Goal: Communication & Community: Answer question/provide support

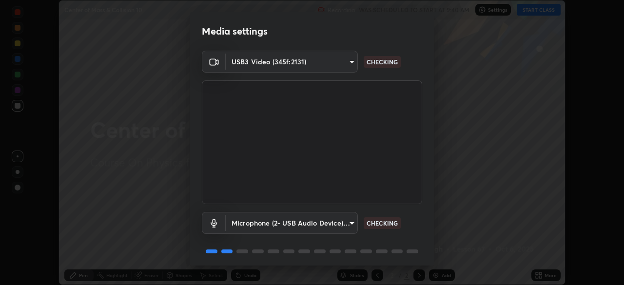
scroll to position [35, 0]
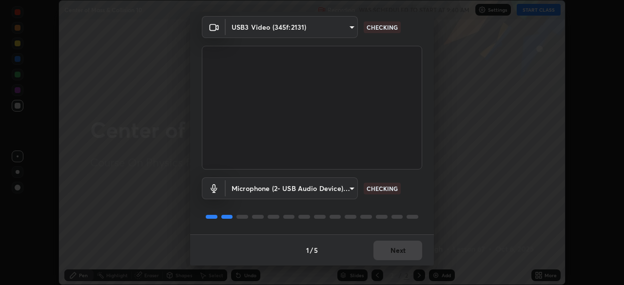
click at [403, 250] on div "1 / 5 Next" at bounding box center [312, 249] width 244 height 31
click at [400, 255] on div "1 / 5 Next" at bounding box center [312, 249] width 244 height 31
click at [399, 253] on div "1 / 5 Next" at bounding box center [312, 249] width 244 height 31
click at [398, 253] on div "1 / 5 Next" at bounding box center [312, 249] width 244 height 31
click at [399, 252] on div "1 / 5 Next" at bounding box center [312, 249] width 244 height 31
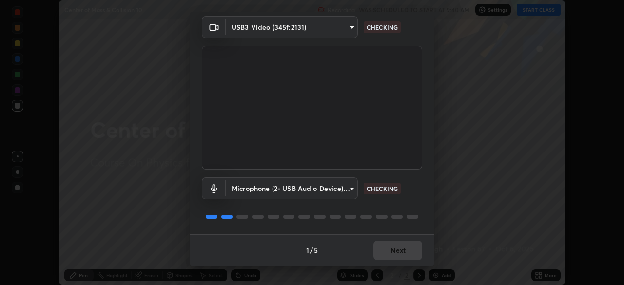
click at [399, 252] on div "1 / 5 Next" at bounding box center [312, 249] width 244 height 31
click at [400, 252] on div "1 / 5 Next" at bounding box center [312, 249] width 244 height 31
click at [401, 253] on div "1 / 5 Next" at bounding box center [312, 249] width 244 height 31
click at [402, 252] on div "1 / 5 Next" at bounding box center [312, 249] width 244 height 31
click at [403, 251] on div "1 / 5 Next" at bounding box center [312, 249] width 244 height 31
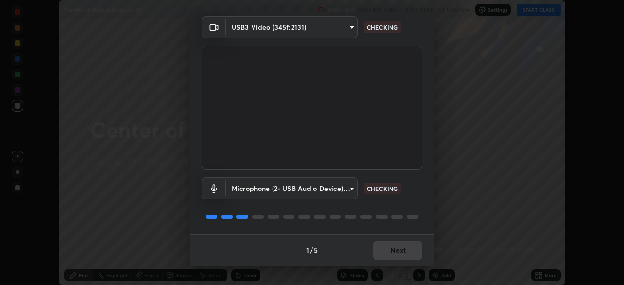
click at [403, 251] on div "1 / 5 Next" at bounding box center [312, 249] width 244 height 31
click at [402, 251] on div "1 / 5 Next" at bounding box center [312, 249] width 244 height 31
click at [403, 252] on div "1 / 5 Next" at bounding box center [312, 249] width 244 height 31
click at [403, 252] on button "Next" at bounding box center [397, 250] width 49 height 19
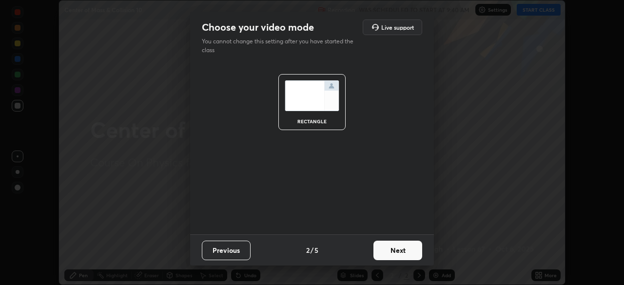
scroll to position [0, 0]
click at [403, 252] on button "Next" at bounding box center [397, 250] width 49 height 19
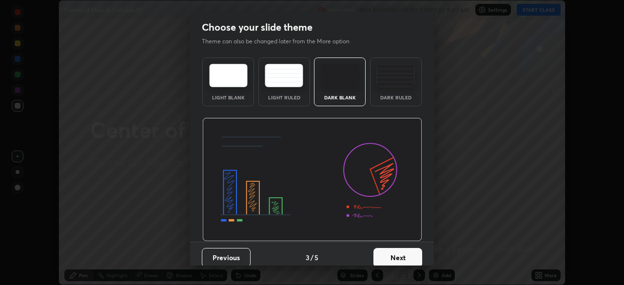
click at [403, 251] on button "Next" at bounding box center [397, 257] width 49 height 19
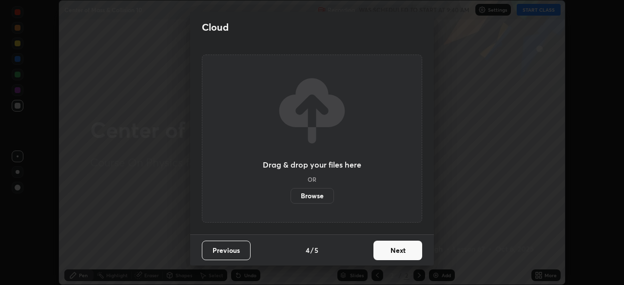
click at [403, 252] on button "Next" at bounding box center [397, 250] width 49 height 19
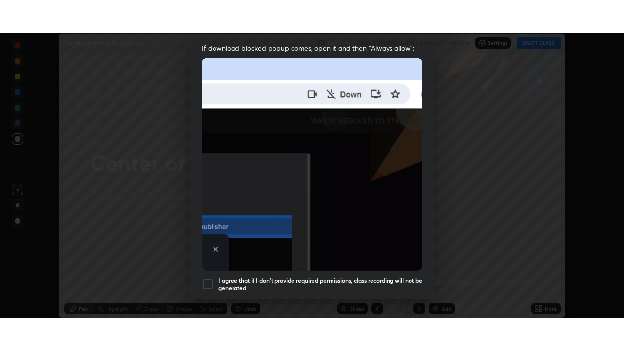
scroll to position [233, 0]
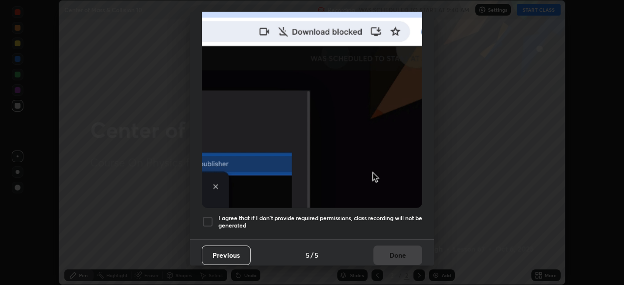
click at [292, 222] on h5 "I agree that if I don't provide required permissions, class recording will not …" at bounding box center [320, 221] width 204 height 15
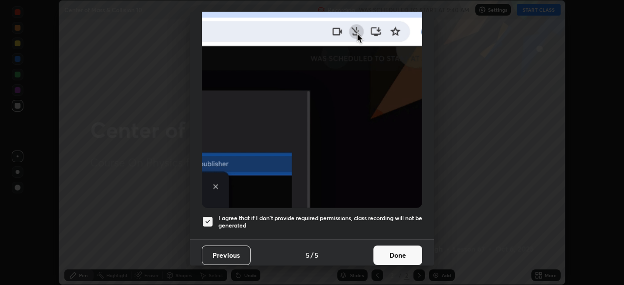
click at [392, 254] on button "Done" at bounding box center [397, 255] width 49 height 19
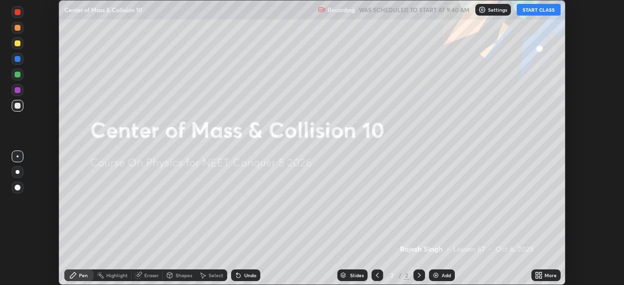
click at [537, 272] on icon at bounding box center [537, 273] width 2 height 2
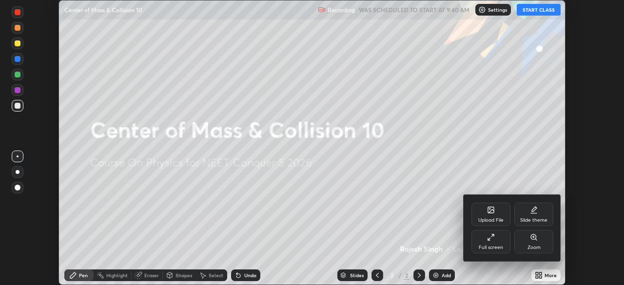
click at [480, 242] on div "Full screen" at bounding box center [490, 241] width 39 height 23
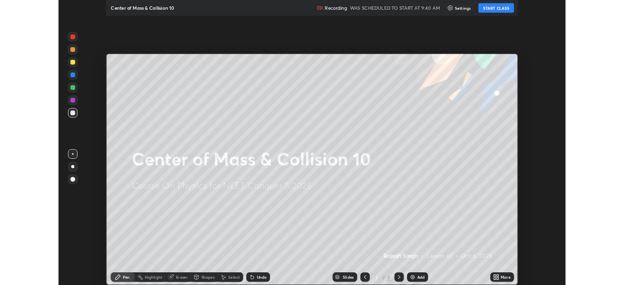
scroll to position [351, 624]
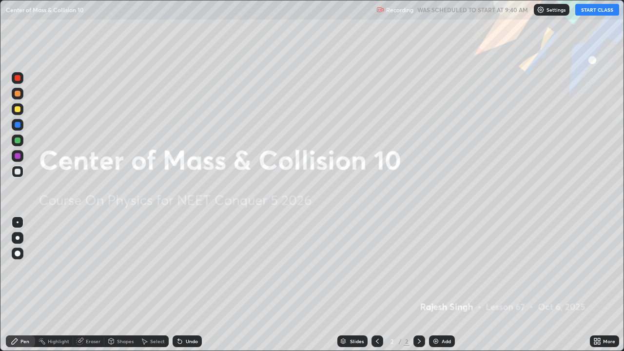
click at [591, 15] on button "START CLASS" at bounding box center [597, 10] width 44 height 12
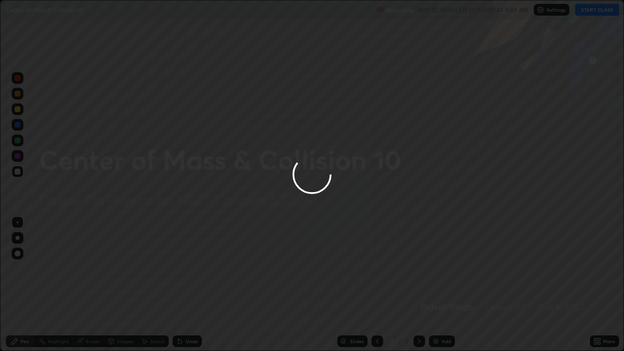
click at [590, 8] on div at bounding box center [312, 175] width 624 height 351
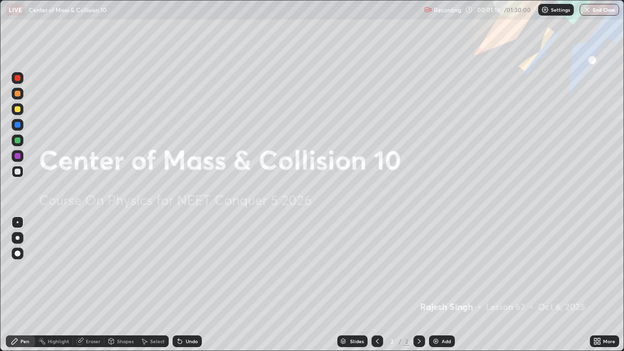
click at [595, 285] on icon at bounding box center [595, 339] width 2 height 2
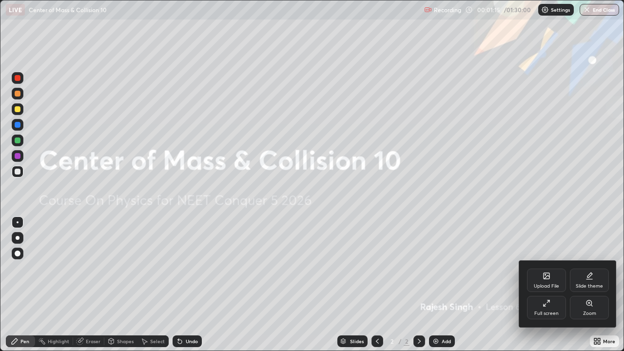
click at [543, 280] on div "Upload File" at bounding box center [546, 280] width 39 height 23
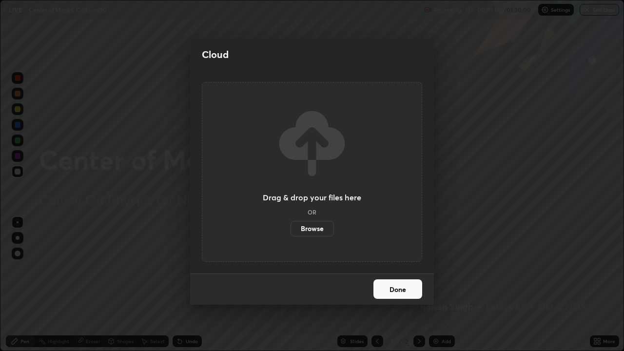
click at [326, 224] on label "Browse" at bounding box center [311, 229] width 43 height 16
click at [290, 224] on input "Browse" at bounding box center [290, 229] width 0 height 16
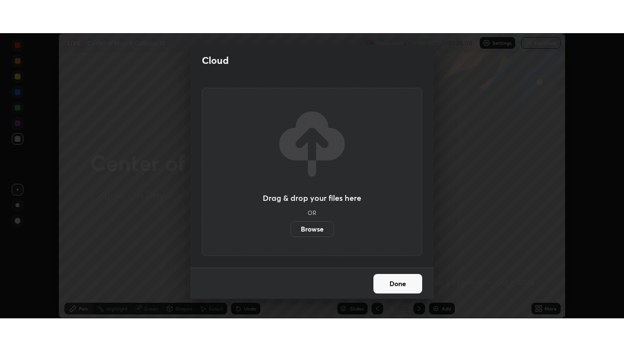
scroll to position [48446, 48107]
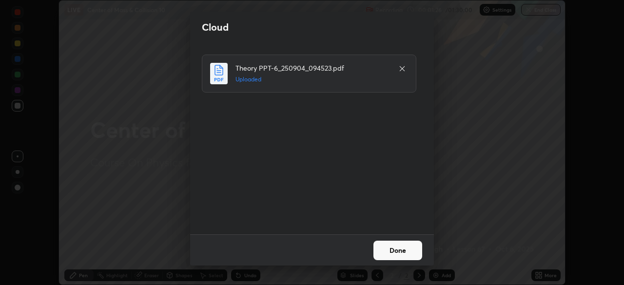
click at [396, 251] on button "Done" at bounding box center [397, 250] width 49 height 19
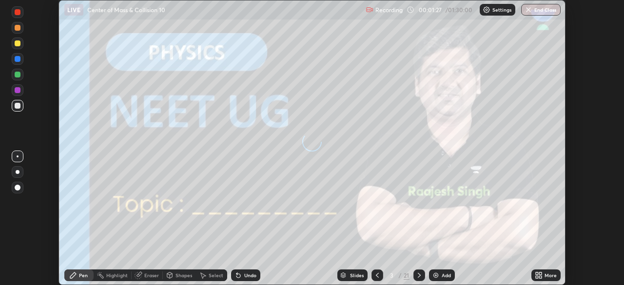
click at [540, 273] on icon at bounding box center [540, 273] width 2 height 2
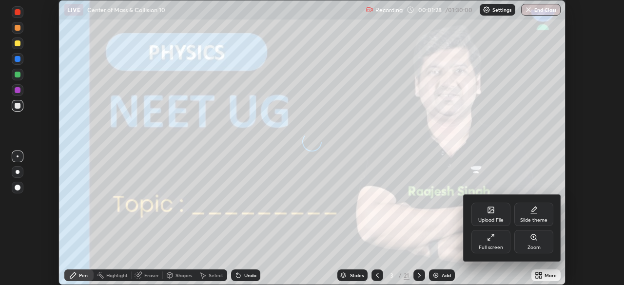
click at [485, 243] on div "Full screen" at bounding box center [490, 241] width 39 height 23
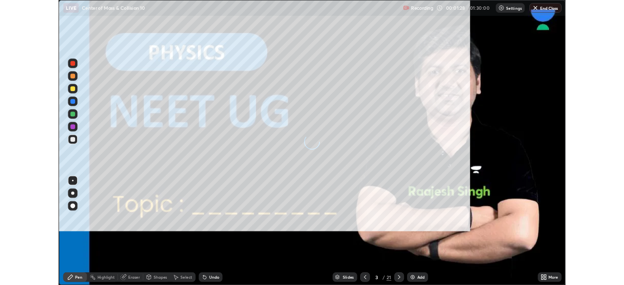
scroll to position [351, 624]
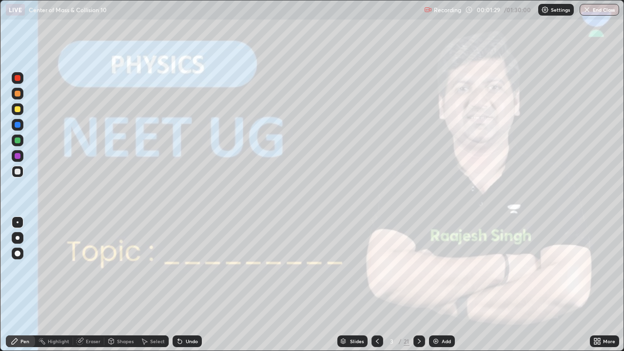
click at [419, 285] on icon at bounding box center [419, 341] width 8 height 8
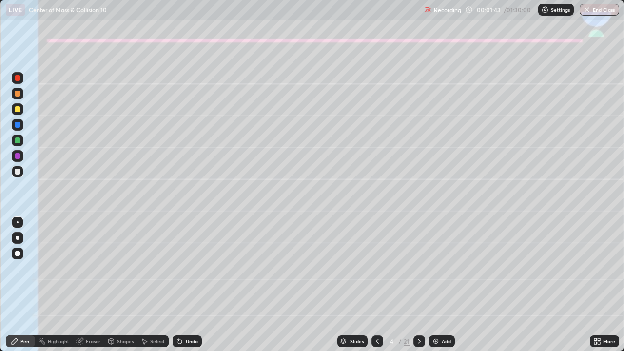
click at [18, 238] on div at bounding box center [18, 238] width 4 height 4
click at [17, 143] on div at bounding box center [18, 140] width 6 height 6
click at [17, 113] on div at bounding box center [18, 109] width 12 height 12
click at [16, 232] on div at bounding box center [18, 238] width 12 height 12
click at [178, 285] on icon at bounding box center [178, 339] width 1 height 1
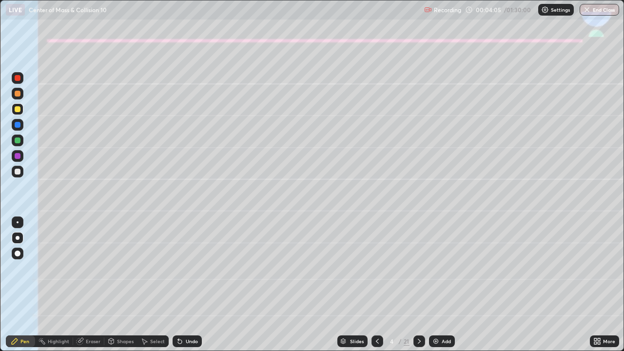
click at [18, 110] on div at bounding box center [18, 109] width 6 height 6
click at [120, 285] on div "Shapes" at bounding box center [120, 341] width 33 height 12
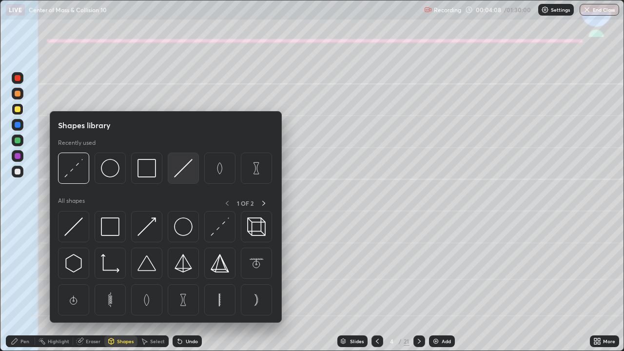
click at [178, 169] on img at bounding box center [183, 168] width 19 height 19
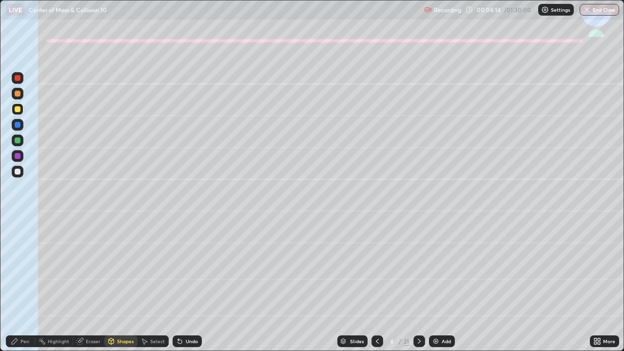
click at [125, 285] on div "Shapes" at bounding box center [125, 341] width 17 height 5
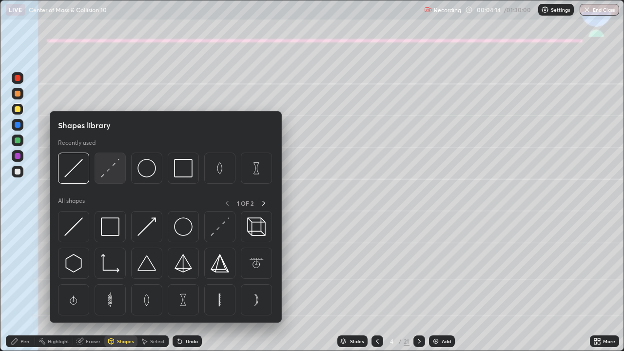
click at [109, 167] on img at bounding box center [110, 168] width 19 height 19
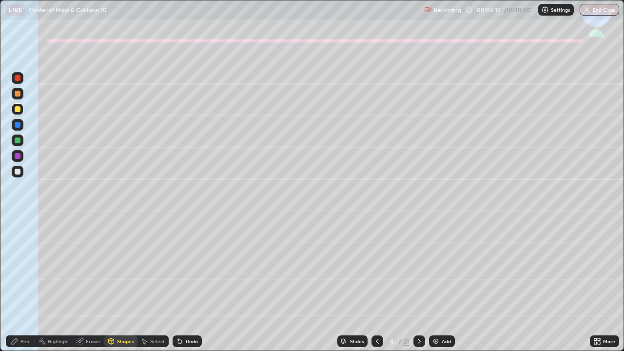
click at [119, 285] on div "Shapes" at bounding box center [125, 341] width 17 height 5
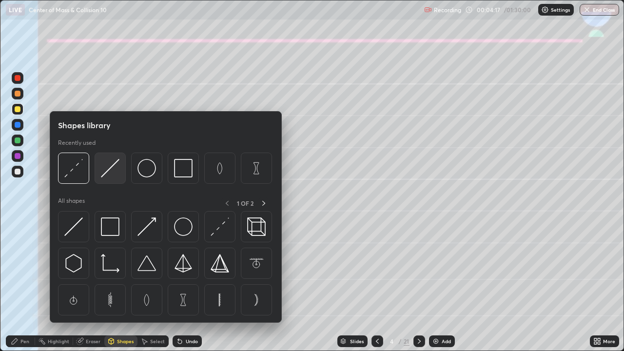
click at [105, 172] on img at bounding box center [110, 168] width 19 height 19
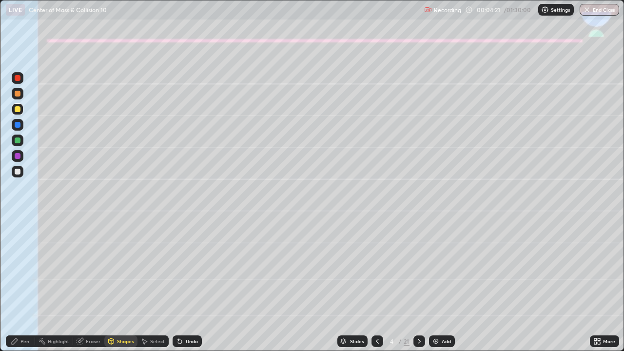
click at [19, 285] on div "Pen" at bounding box center [20, 341] width 29 height 12
click at [19, 140] on div at bounding box center [18, 140] width 6 height 6
click at [178, 285] on icon at bounding box center [180, 342] width 4 height 4
click at [179, 285] on icon at bounding box center [180, 342] width 4 height 4
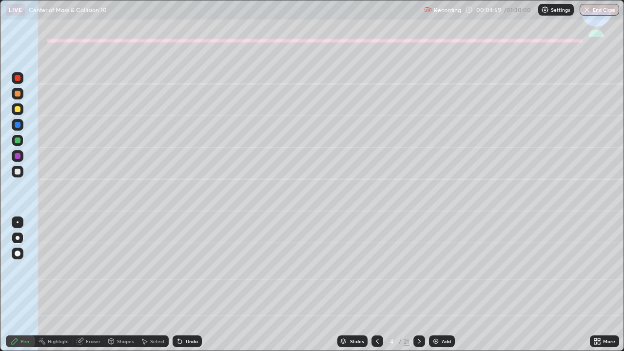
click at [15, 113] on div at bounding box center [18, 109] width 12 height 12
click at [124, 285] on div "Shapes" at bounding box center [125, 341] width 17 height 5
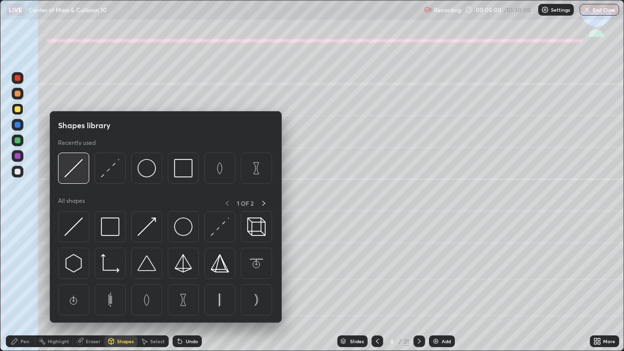
click at [74, 169] on img at bounding box center [73, 168] width 19 height 19
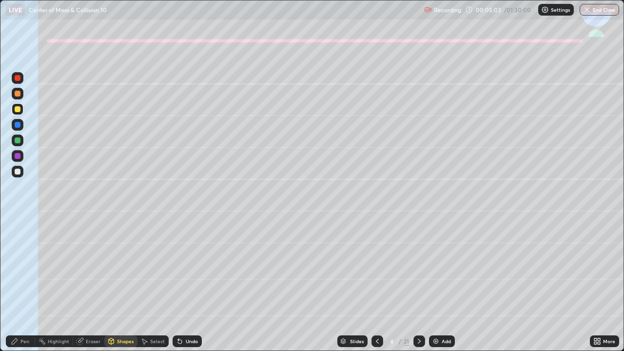
click at [19, 285] on div "Pen" at bounding box center [20, 341] width 29 height 12
click at [13, 171] on div at bounding box center [18, 172] width 12 height 12
click at [17, 109] on div at bounding box center [18, 109] width 6 height 6
click at [16, 171] on div at bounding box center [18, 172] width 6 height 6
click at [195, 285] on div "Undo" at bounding box center [192, 341] width 12 height 5
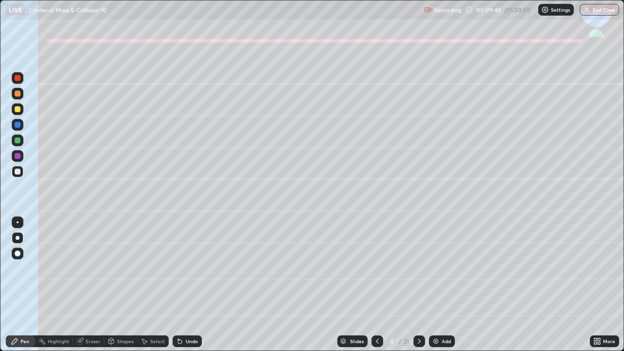
click at [0, 285] on div "Pen Highlight Eraser Shapes Select Undo Slides 4 / 21 Add More" at bounding box center [312, 340] width 624 height 19
click at [417, 285] on icon at bounding box center [419, 341] width 8 height 8
click at [15, 108] on div at bounding box center [18, 109] width 6 height 6
click at [123, 285] on div "Shapes" at bounding box center [125, 341] width 17 height 5
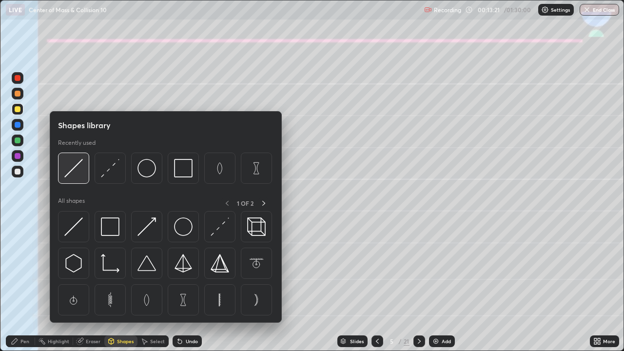
click at [76, 170] on img at bounding box center [73, 168] width 19 height 19
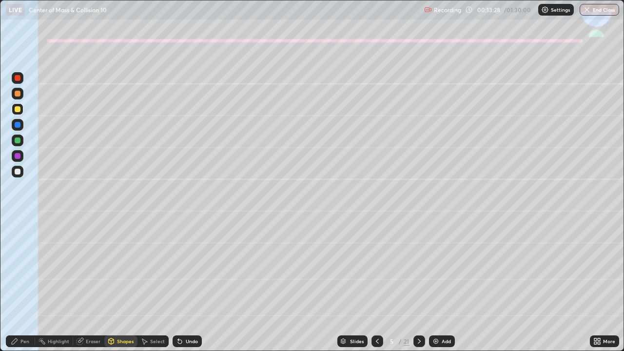
click at [20, 285] on div "Pen" at bounding box center [20, 341] width 29 height 12
click at [183, 285] on div "Undo" at bounding box center [187, 341] width 29 height 12
click at [178, 285] on icon at bounding box center [178, 339] width 1 height 1
click at [19, 141] on div at bounding box center [18, 140] width 6 height 6
click at [123, 285] on div "Shapes" at bounding box center [125, 341] width 17 height 5
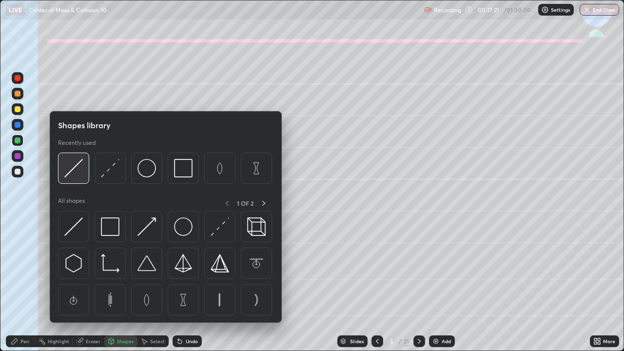
click at [71, 168] on img at bounding box center [73, 168] width 19 height 19
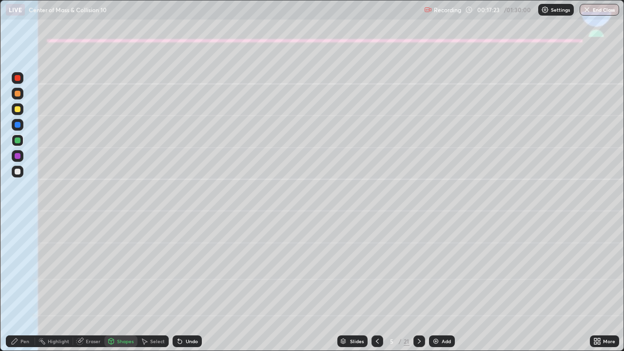
click at [28, 285] on div "Pen" at bounding box center [20, 341] width 29 height 12
click at [182, 285] on div "Undo" at bounding box center [187, 341] width 29 height 12
click at [188, 285] on div "Undo" at bounding box center [192, 341] width 12 height 5
click at [375, 285] on icon at bounding box center [377, 341] width 8 height 8
click at [418, 285] on icon at bounding box center [419, 341] width 8 height 8
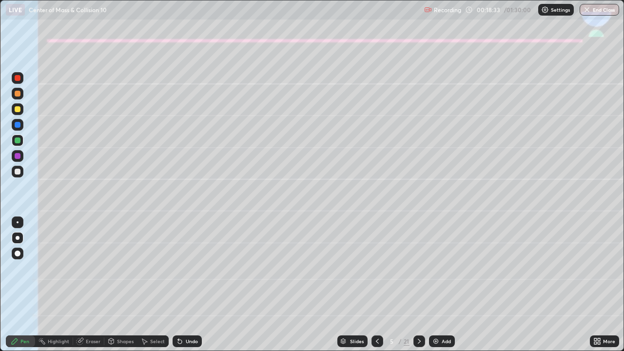
click at [372, 285] on div at bounding box center [377, 341] width 12 height 12
click at [94, 285] on div "Eraser" at bounding box center [93, 341] width 15 height 5
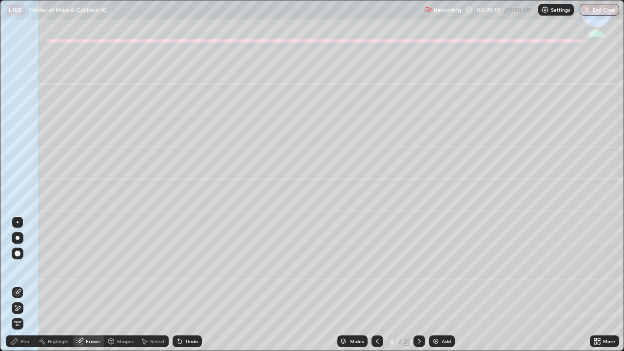
click at [421, 285] on icon at bounding box center [419, 341] width 8 height 8
click at [18, 285] on icon at bounding box center [15, 341] width 8 height 8
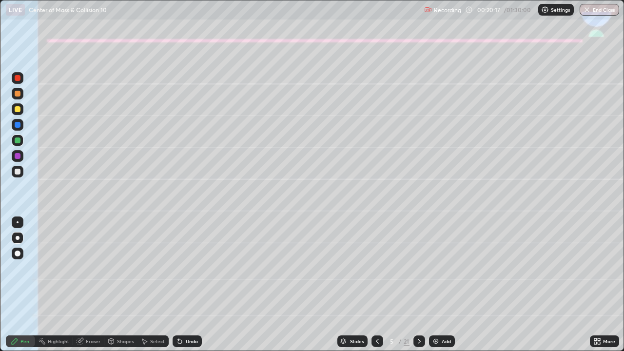
click at [18, 142] on div at bounding box center [18, 140] width 6 height 6
click at [187, 285] on div "Undo" at bounding box center [192, 341] width 12 height 5
click at [189, 285] on div "Undo" at bounding box center [192, 341] width 12 height 5
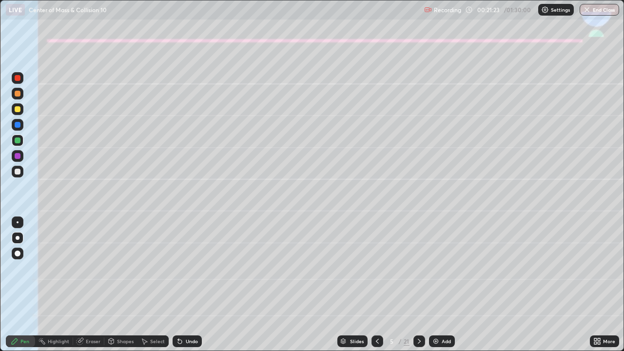
click at [184, 285] on div "Undo" at bounding box center [187, 341] width 29 height 12
click at [34, 285] on div "Pen" at bounding box center [20, 340] width 29 height 19
click at [419, 285] on icon at bounding box center [419, 341] width 8 height 8
click at [20, 109] on div at bounding box center [18, 109] width 6 height 6
click at [123, 285] on div "Shapes" at bounding box center [125, 341] width 17 height 5
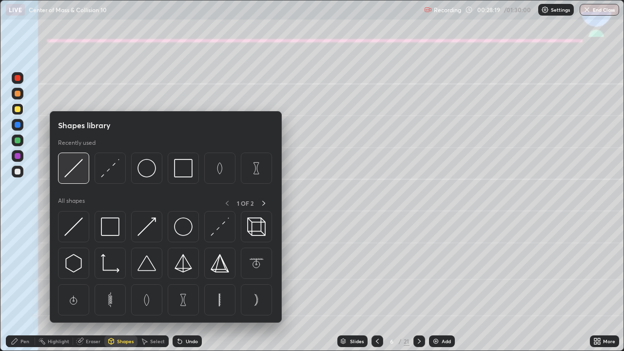
click at [79, 166] on img at bounding box center [73, 168] width 19 height 19
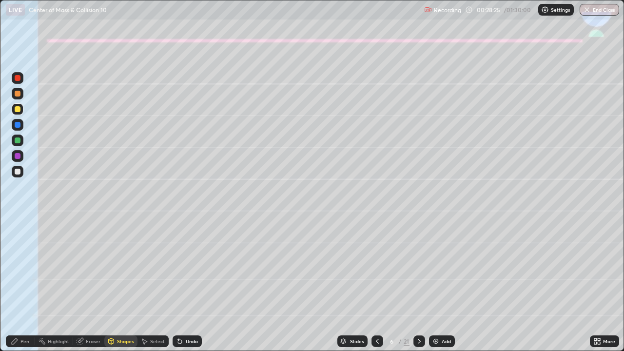
click at [122, 285] on div "Shapes" at bounding box center [125, 341] width 17 height 5
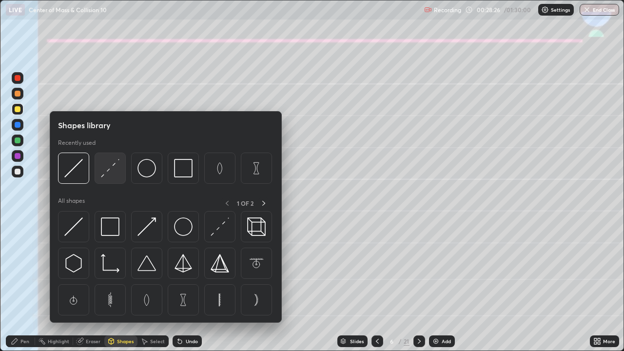
click at [115, 167] on img at bounding box center [110, 168] width 19 height 19
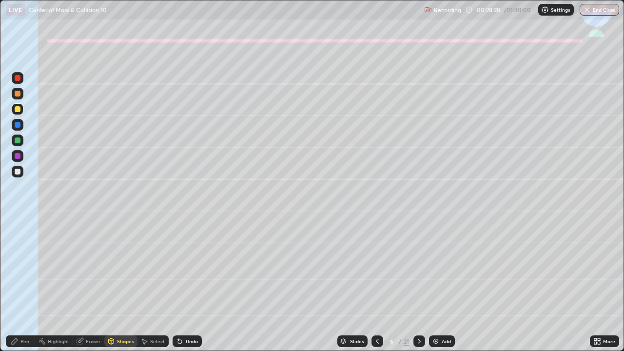
click at [121, 285] on div "Shapes" at bounding box center [125, 341] width 17 height 5
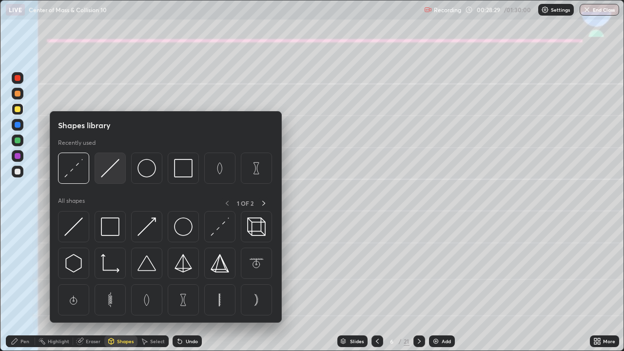
click at [108, 170] on img at bounding box center [110, 168] width 19 height 19
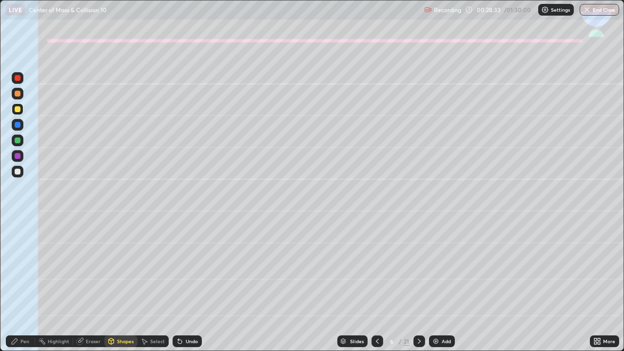
click at [14, 285] on icon at bounding box center [15, 341] width 6 height 6
click at [12, 173] on div at bounding box center [18, 172] width 12 height 12
click at [183, 285] on div "Undo" at bounding box center [187, 341] width 29 height 12
click at [88, 285] on div "Eraser" at bounding box center [93, 341] width 15 height 5
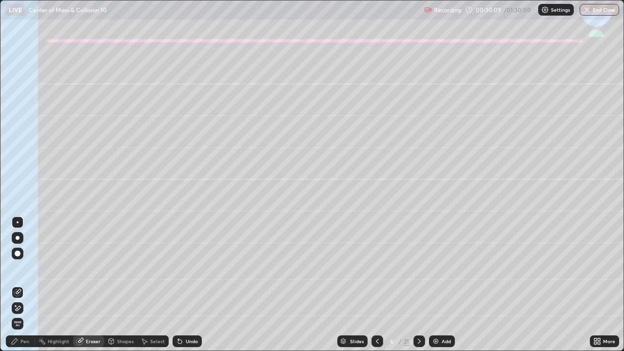
click at [19, 285] on div "Pen" at bounding box center [20, 341] width 29 height 12
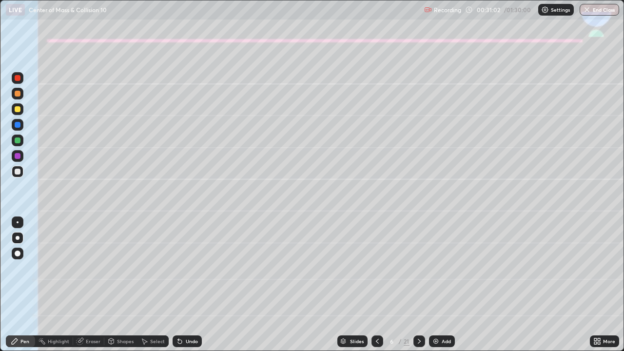
click at [376, 285] on icon at bounding box center [377, 341] width 8 height 8
click at [418, 285] on icon at bounding box center [419, 341] width 8 height 8
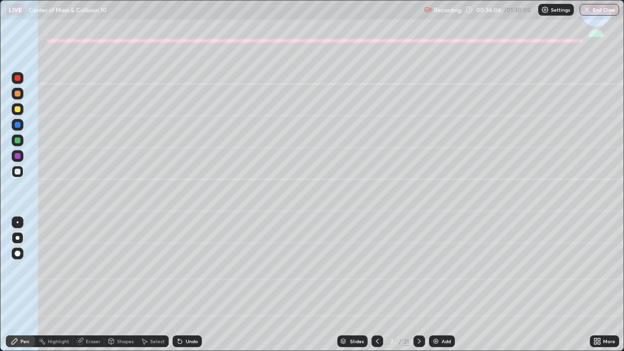
click at [18, 109] on div at bounding box center [18, 109] width 6 height 6
click at [376, 285] on icon at bounding box center [377, 341] width 8 height 8
click at [417, 285] on icon at bounding box center [419, 341] width 8 height 8
click at [178, 285] on icon at bounding box center [180, 342] width 4 height 4
click at [181, 285] on icon at bounding box center [180, 341] width 8 height 8
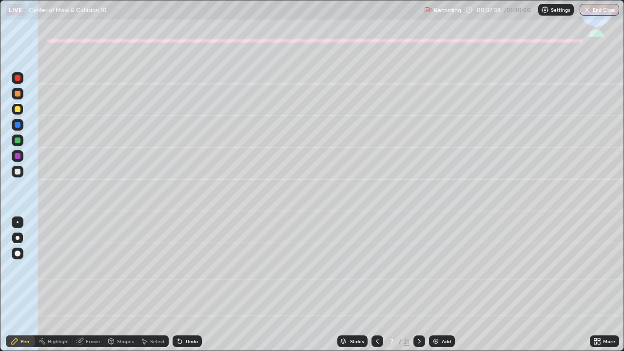
click at [178, 285] on icon at bounding box center [180, 342] width 4 height 4
click at [181, 285] on icon at bounding box center [180, 341] width 8 height 8
click at [121, 285] on div "Shapes" at bounding box center [125, 341] width 17 height 5
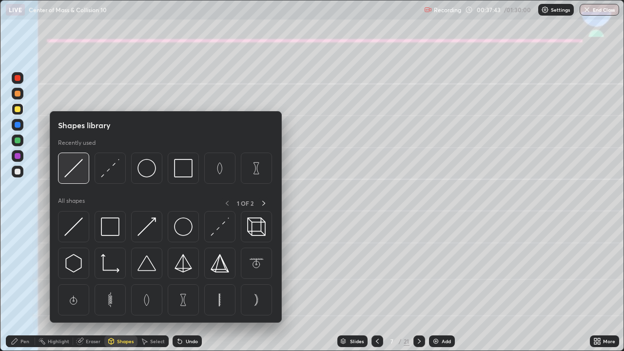
click at [70, 171] on img at bounding box center [73, 168] width 19 height 19
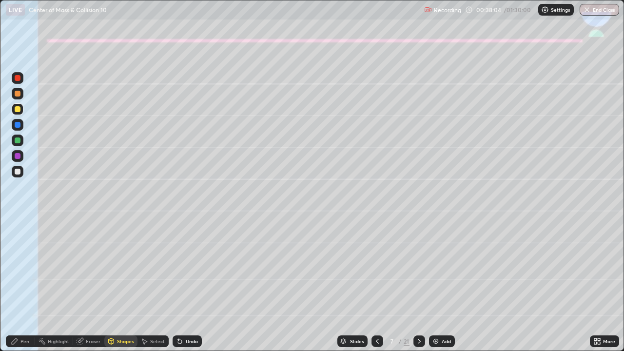
click at [178, 285] on icon at bounding box center [180, 342] width 4 height 4
click at [187, 285] on div "Undo" at bounding box center [192, 341] width 12 height 5
click at [186, 285] on div "Undo" at bounding box center [192, 341] width 12 height 5
click at [17, 285] on icon at bounding box center [15, 341] width 6 height 6
click at [17, 140] on div at bounding box center [18, 140] width 6 height 6
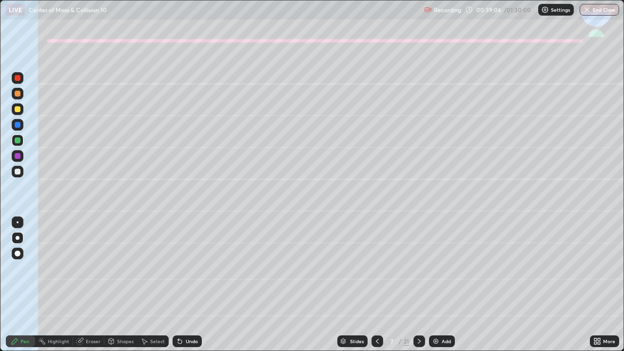
click at [15, 170] on div at bounding box center [18, 172] width 6 height 6
click at [186, 285] on div "Undo" at bounding box center [192, 341] width 12 height 5
click at [14, 140] on div at bounding box center [18, 140] width 12 height 12
click at [21, 174] on div at bounding box center [18, 172] width 12 height 12
click at [17, 138] on div at bounding box center [18, 140] width 6 height 6
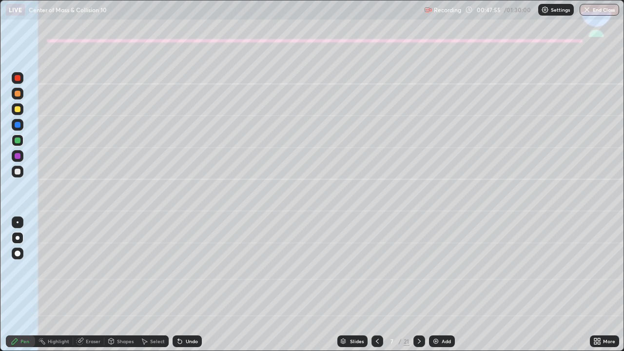
click at [418, 285] on icon at bounding box center [419, 341] width 8 height 8
click at [18, 173] on div at bounding box center [18, 172] width 6 height 6
click at [376, 285] on icon at bounding box center [377, 341] width 8 height 8
click at [418, 285] on icon at bounding box center [419, 341] width 3 height 5
click at [88, 285] on div "Eraser" at bounding box center [93, 341] width 15 height 5
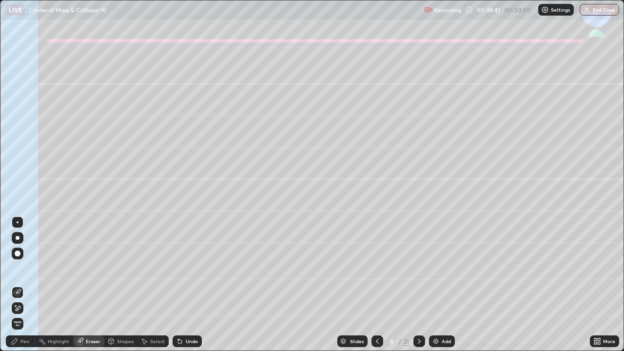
click at [24, 285] on div "Pen" at bounding box center [24, 341] width 9 height 5
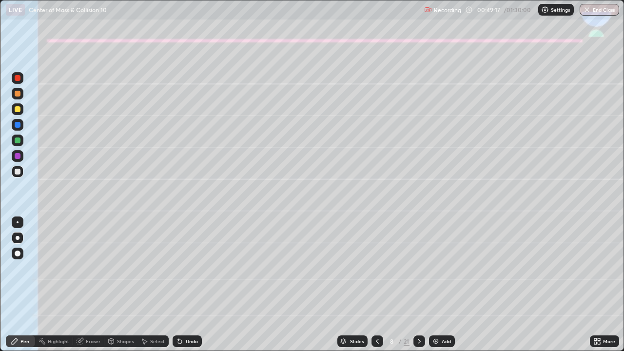
click at [16, 142] on div at bounding box center [18, 140] width 6 height 6
click at [375, 285] on div at bounding box center [377, 341] width 12 height 12
click at [418, 285] on icon at bounding box center [419, 341] width 8 height 8
click at [92, 285] on div "Eraser" at bounding box center [93, 341] width 15 height 5
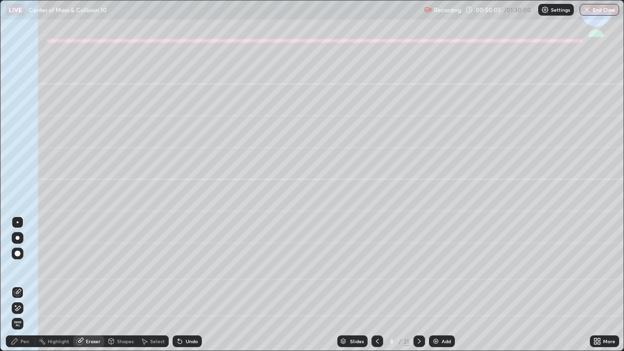
click at [24, 285] on div "Pen" at bounding box center [24, 341] width 9 height 5
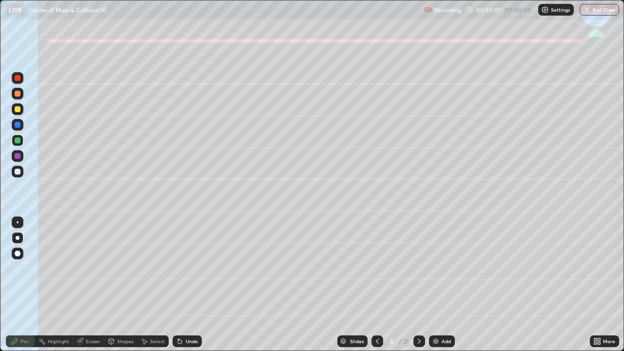
click at [18, 171] on div at bounding box center [18, 172] width 6 height 6
click at [126, 285] on div "Shapes" at bounding box center [125, 341] width 17 height 5
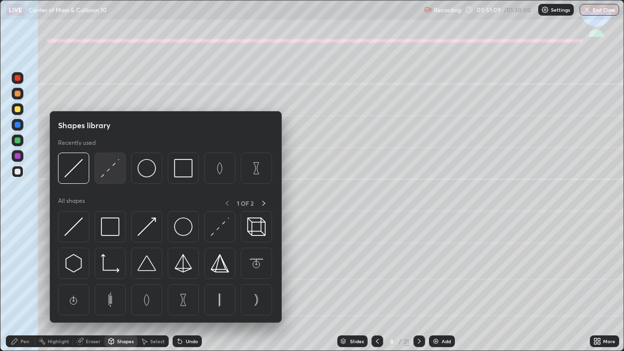
click at [105, 171] on img at bounding box center [110, 168] width 19 height 19
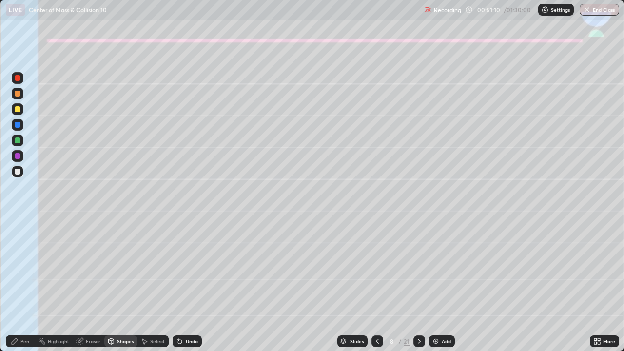
click at [17, 157] on div at bounding box center [18, 156] width 6 height 6
click at [18, 160] on div at bounding box center [18, 156] width 12 height 12
click at [123, 285] on div "Shapes" at bounding box center [125, 341] width 17 height 5
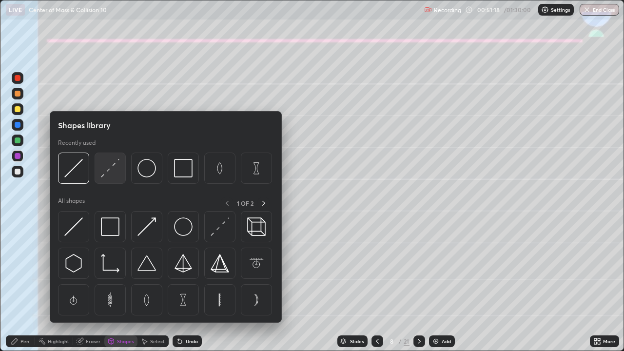
click at [113, 175] on img at bounding box center [110, 168] width 19 height 19
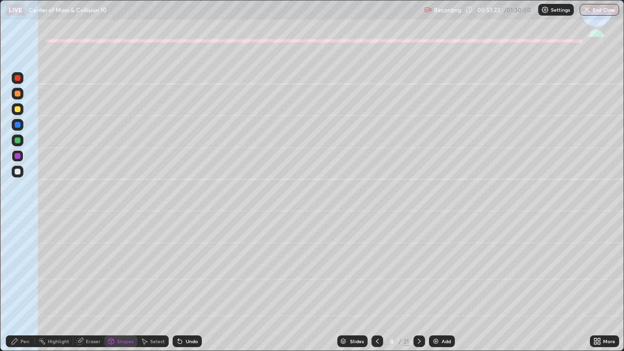
click at [23, 285] on div "Pen" at bounding box center [24, 341] width 9 height 5
click at [16, 111] on div at bounding box center [18, 109] width 6 height 6
click at [18, 110] on div at bounding box center [18, 109] width 6 height 6
click at [126, 285] on div "Shapes" at bounding box center [125, 341] width 17 height 5
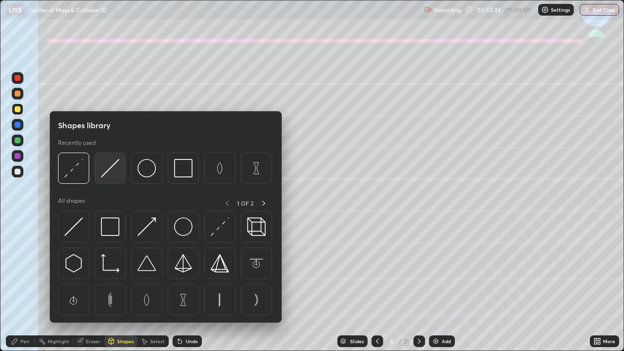
click at [111, 175] on img at bounding box center [110, 168] width 19 height 19
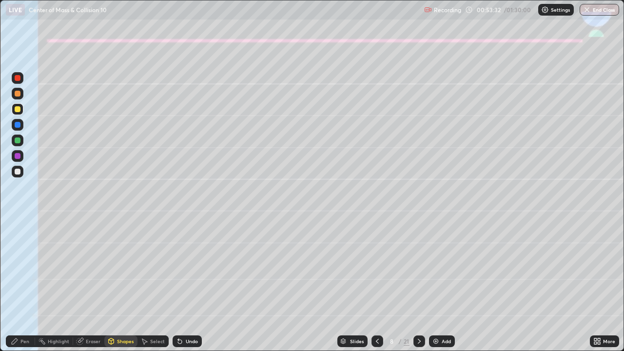
click at [16, 285] on icon at bounding box center [15, 341] width 6 height 6
click at [193, 285] on div "Undo" at bounding box center [192, 341] width 12 height 5
click at [186, 285] on div "Undo" at bounding box center [192, 341] width 12 height 5
click at [16, 174] on div at bounding box center [18, 172] width 6 height 6
click at [418, 285] on icon at bounding box center [419, 341] width 8 height 8
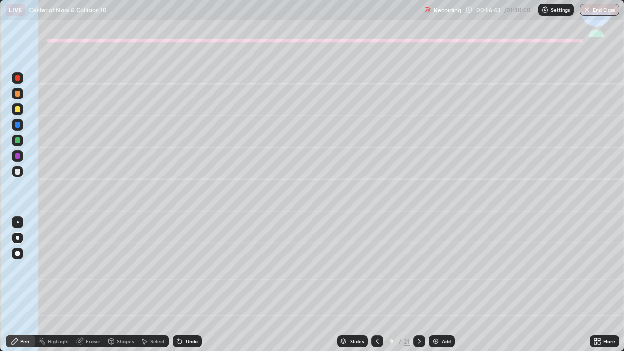
click at [176, 285] on div "Undo" at bounding box center [187, 341] width 29 height 12
click at [376, 285] on icon at bounding box center [377, 341] width 8 height 8
click at [52, 285] on div "Highlight" at bounding box center [58, 341] width 21 height 5
click at [417, 285] on icon at bounding box center [419, 341] width 8 height 8
click at [419, 285] on icon at bounding box center [419, 341] width 3 height 5
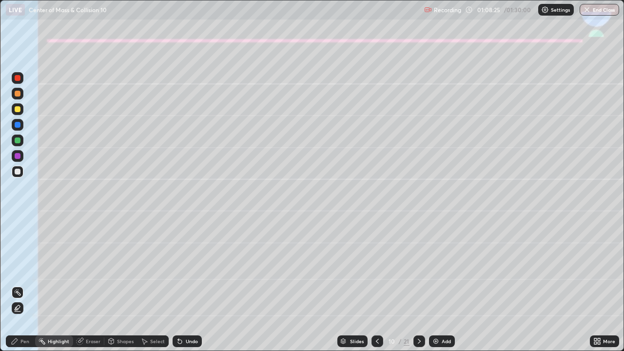
click at [29, 285] on div "Pen" at bounding box center [24, 341] width 9 height 5
click at [19, 144] on div at bounding box center [18, 140] width 12 height 12
click at [18, 238] on div at bounding box center [18, 238] width 4 height 4
click at [19, 97] on div at bounding box center [18, 94] width 12 height 12
click at [18, 110] on div at bounding box center [18, 109] width 6 height 6
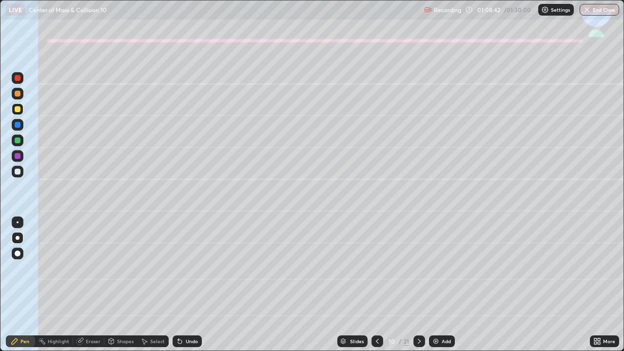
click at [178, 285] on icon at bounding box center [178, 339] width 1 height 1
click at [178, 285] on icon at bounding box center [180, 342] width 4 height 4
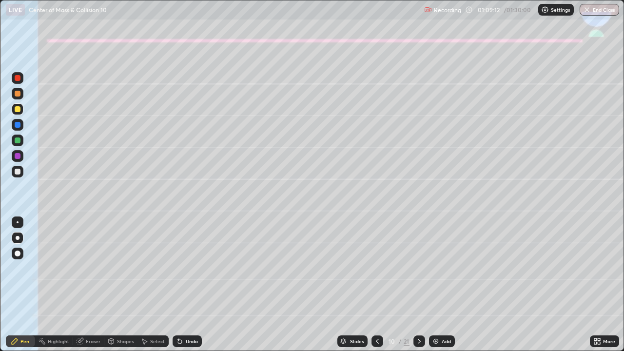
click at [186, 285] on div "Undo" at bounding box center [192, 341] width 12 height 5
click at [186, 285] on div "Undo" at bounding box center [187, 341] width 29 height 12
click at [376, 285] on icon at bounding box center [377, 341] width 8 height 8
click at [374, 285] on icon at bounding box center [377, 341] width 8 height 8
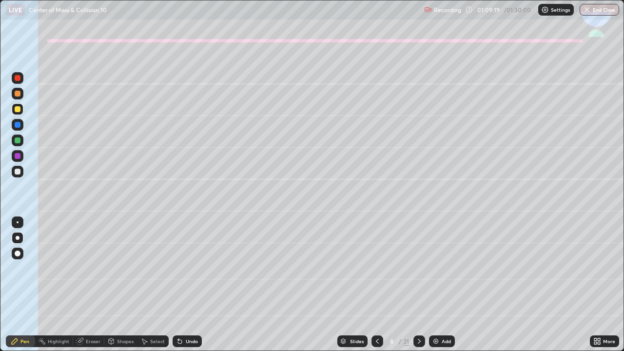
click at [375, 285] on icon at bounding box center [377, 341] width 8 height 8
click at [418, 285] on icon at bounding box center [419, 341] width 8 height 8
click at [418, 285] on icon at bounding box center [419, 341] width 3 height 5
click at [418, 285] on icon at bounding box center [419, 341] width 8 height 8
click at [183, 285] on div "Undo" at bounding box center [187, 341] width 29 height 12
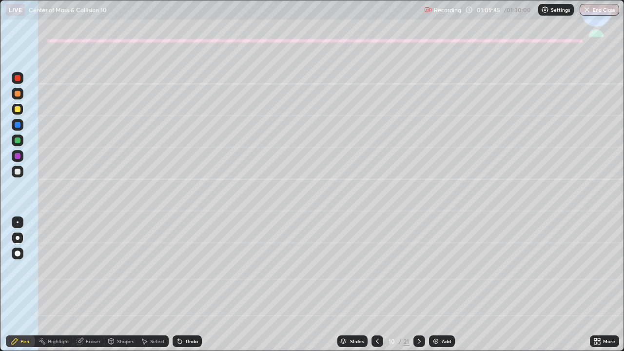
click at [186, 285] on div "Undo" at bounding box center [192, 341] width 12 height 5
click at [18, 169] on div at bounding box center [18, 172] width 6 height 6
click at [188, 285] on div "Undo" at bounding box center [187, 341] width 29 height 12
click at [186, 285] on div "Undo" at bounding box center [192, 341] width 12 height 5
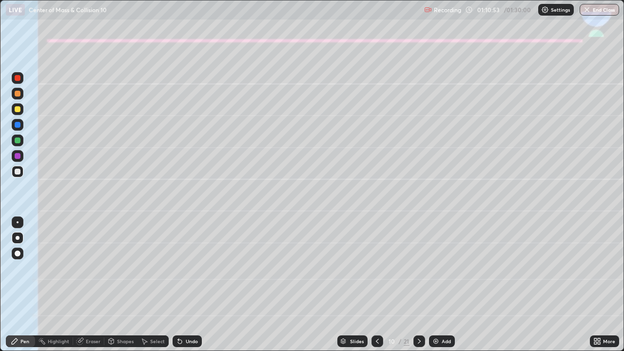
click at [180, 285] on div "Undo" at bounding box center [187, 341] width 29 height 12
click at [16, 138] on div at bounding box center [18, 140] width 6 height 6
click at [182, 285] on icon at bounding box center [180, 341] width 8 height 8
click at [187, 285] on div "Undo" at bounding box center [192, 341] width 12 height 5
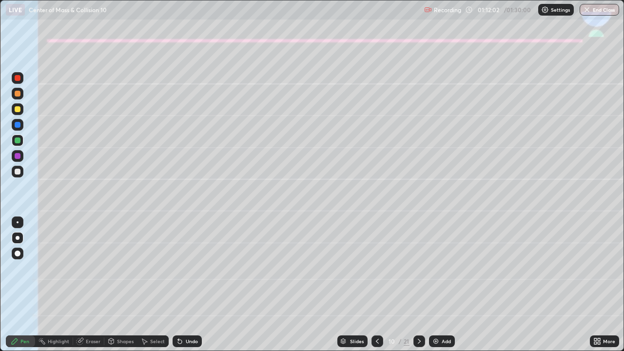
click at [15, 172] on div at bounding box center [18, 172] width 6 height 6
click at [22, 155] on div at bounding box center [18, 156] width 12 height 12
click at [17, 109] on div at bounding box center [18, 109] width 6 height 6
click at [17, 172] on div at bounding box center [18, 172] width 6 height 6
click at [19, 127] on div at bounding box center [18, 125] width 6 height 6
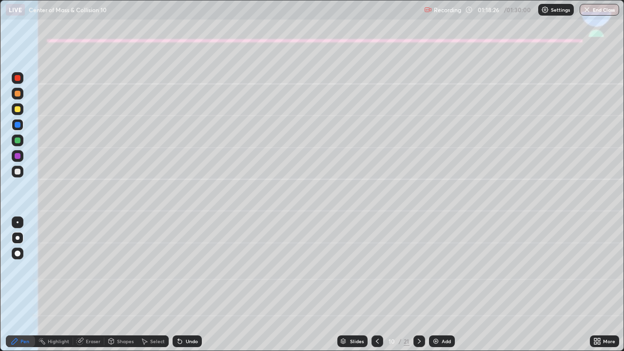
click at [417, 285] on icon at bounding box center [419, 341] width 8 height 8
click at [18, 96] on div at bounding box center [18, 94] width 6 height 6
click at [17, 172] on div at bounding box center [18, 172] width 6 height 6
click at [190, 285] on div "Undo" at bounding box center [192, 341] width 12 height 5
click at [191, 285] on div "Undo" at bounding box center [192, 341] width 12 height 5
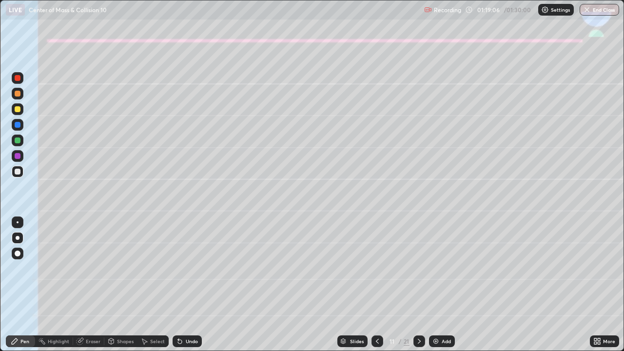
click at [192, 285] on div "Undo" at bounding box center [192, 341] width 12 height 5
click at [413, 285] on div at bounding box center [419, 341] width 12 height 12
click at [15, 108] on div at bounding box center [18, 109] width 6 height 6
click at [123, 285] on div "Shapes" at bounding box center [125, 341] width 17 height 5
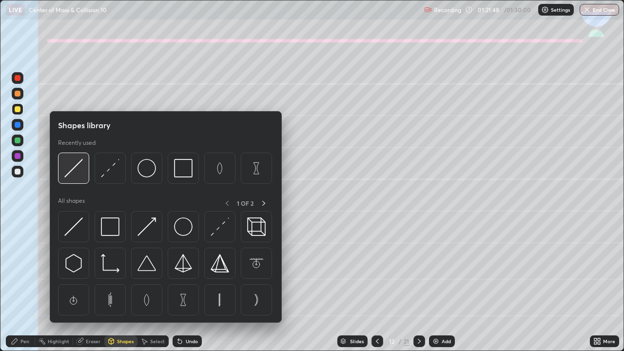
click at [71, 170] on img at bounding box center [73, 168] width 19 height 19
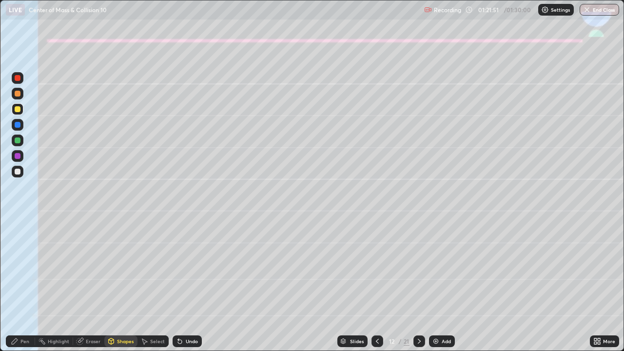
click at [16, 285] on div "Pen" at bounding box center [20, 341] width 29 height 12
click at [17, 172] on div at bounding box center [18, 172] width 6 height 6
click at [18, 143] on div at bounding box center [18, 140] width 6 height 6
click at [13, 173] on div at bounding box center [18, 172] width 12 height 12
click at [182, 285] on div "Undo" at bounding box center [187, 341] width 29 height 12
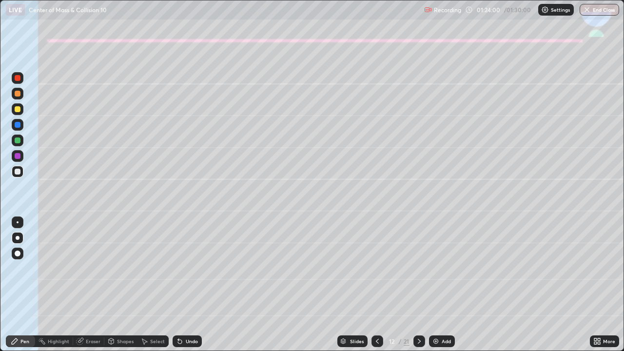
click at [178, 285] on icon at bounding box center [180, 342] width 4 height 4
click at [179, 285] on icon at bounding box center [180, 341] width 8 height 8
click at [178, 285] on icon at bounding box center [180, 342] width 4 height 4
click at [193, 285] on div "Undo" at bounding box center [187, 341] width 29 height 12
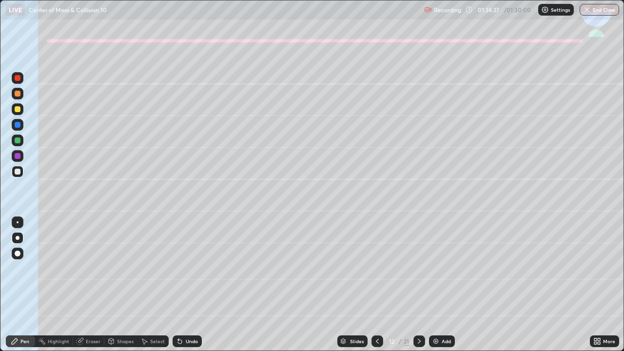
click at [189, 285] on div "Undo" at bounding box center [192, 341] width 12 height 5
click at [12, 143] on div at bounding box center [18, 140] width 12 height 12
click at [603, 10] on button "End Class" at bounding box center [599, 10] width 38 height 12
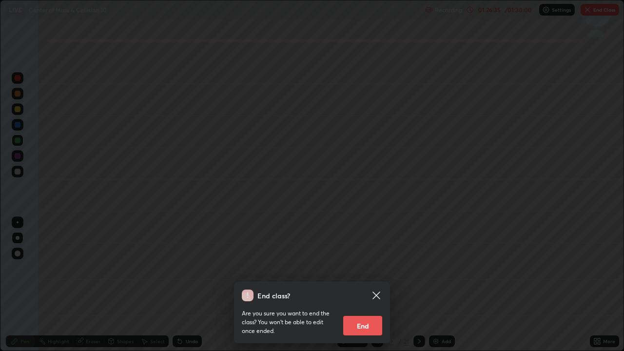
click at [359, 285] on button "End" at bounding box center [362, 325] width 39 height 19
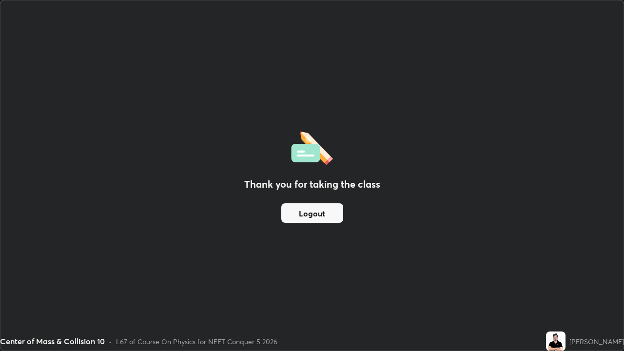
click at [307, 212] on button "Logout" at bounding box center [312, 212] width 62 height 19
click at [334, 222] on button "Logout" at bounding box center [312, 212] width 62 height 19
click at [330, 220] on button "Logout" at bounding box center [312, 212] width 62 height 19
click at [324, 222] on button "Logout" at bounding box center [312, 212] width 62 height 19
click at [322, 220] on button "Logout" at bounding box center [312, 212] width 62 height 19
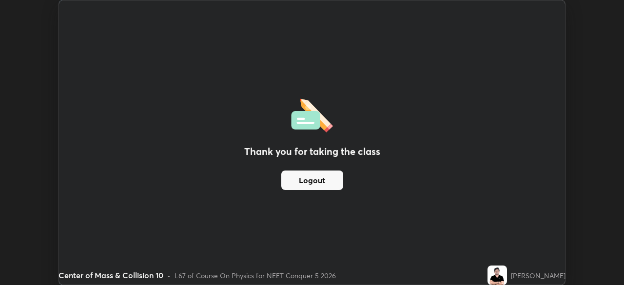
scroll to position [48446, 48107]
